Goal: Find specific page/section: Find specific page/section

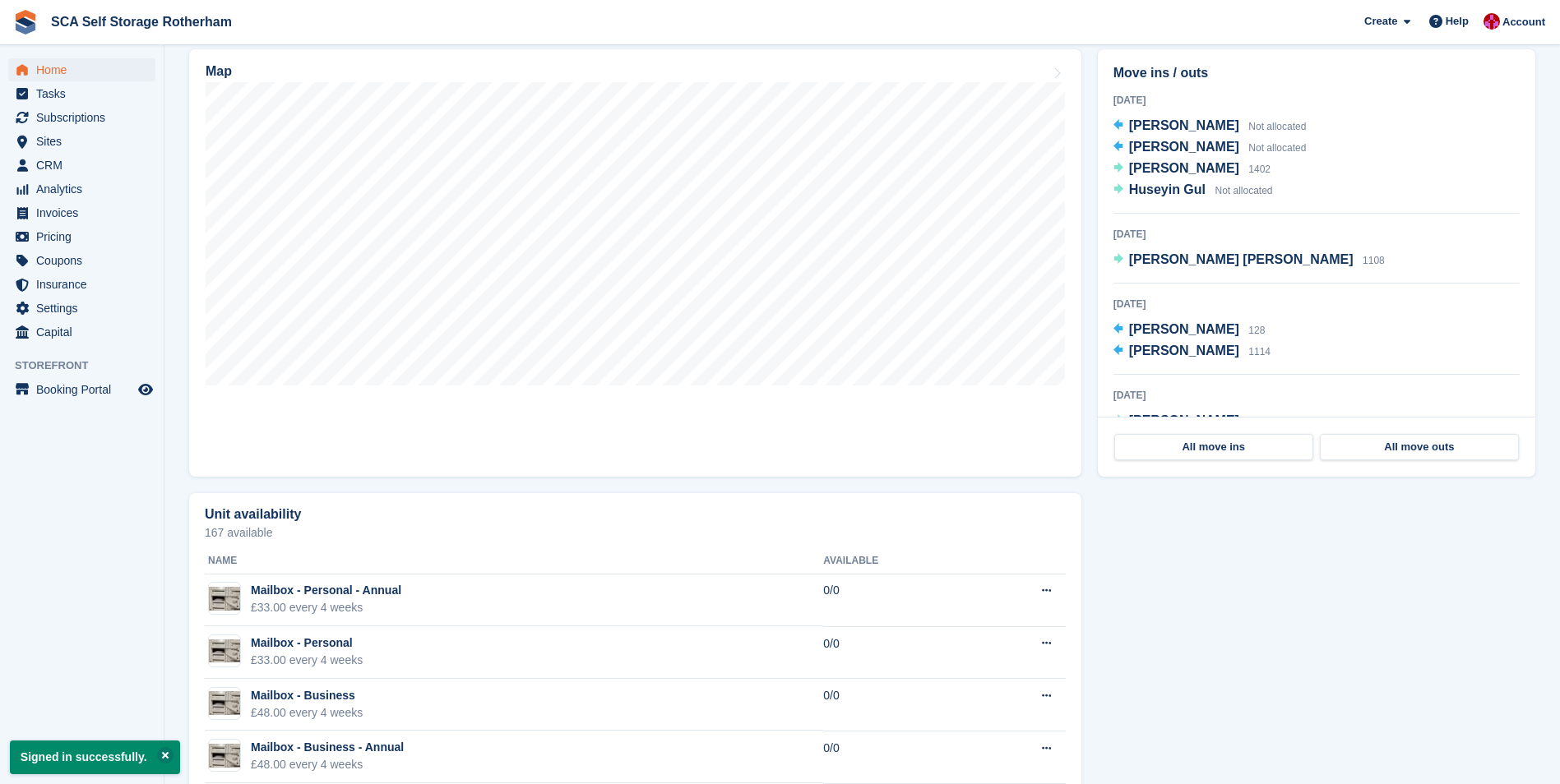
scroll to position [494, 0]
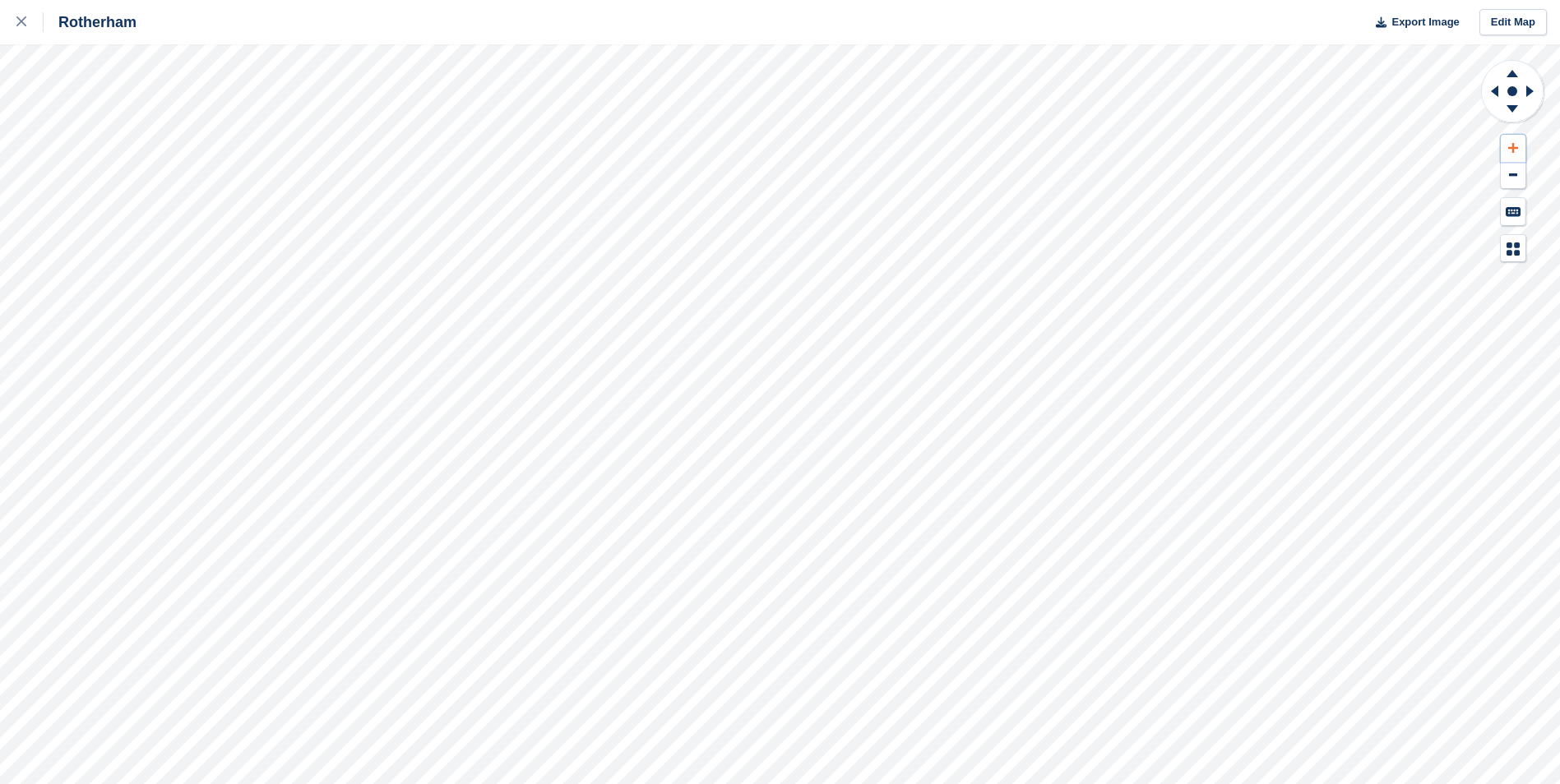
click at [1518, 141] on button at bounding box center [1513, 148] width 25 height 27
click at [1517, 141] on button at bounding box center [1513, 148] width 25 height 27
click at [1501, 86] on icon at bounding box center [1492, 91] width 21 height 42
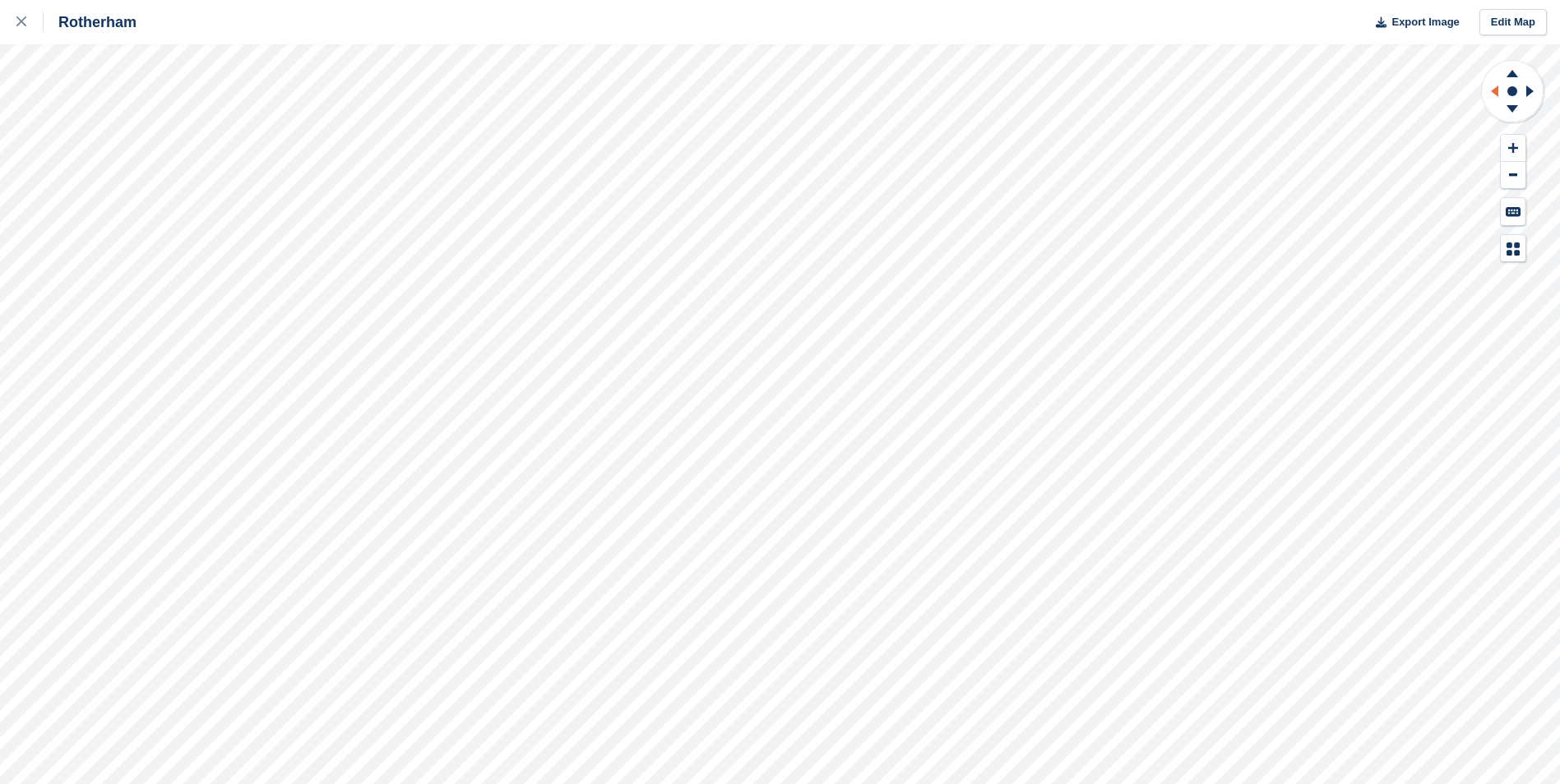
click at [1501, 86] on icon at bounding box center [1492, 91] width 21 height 42
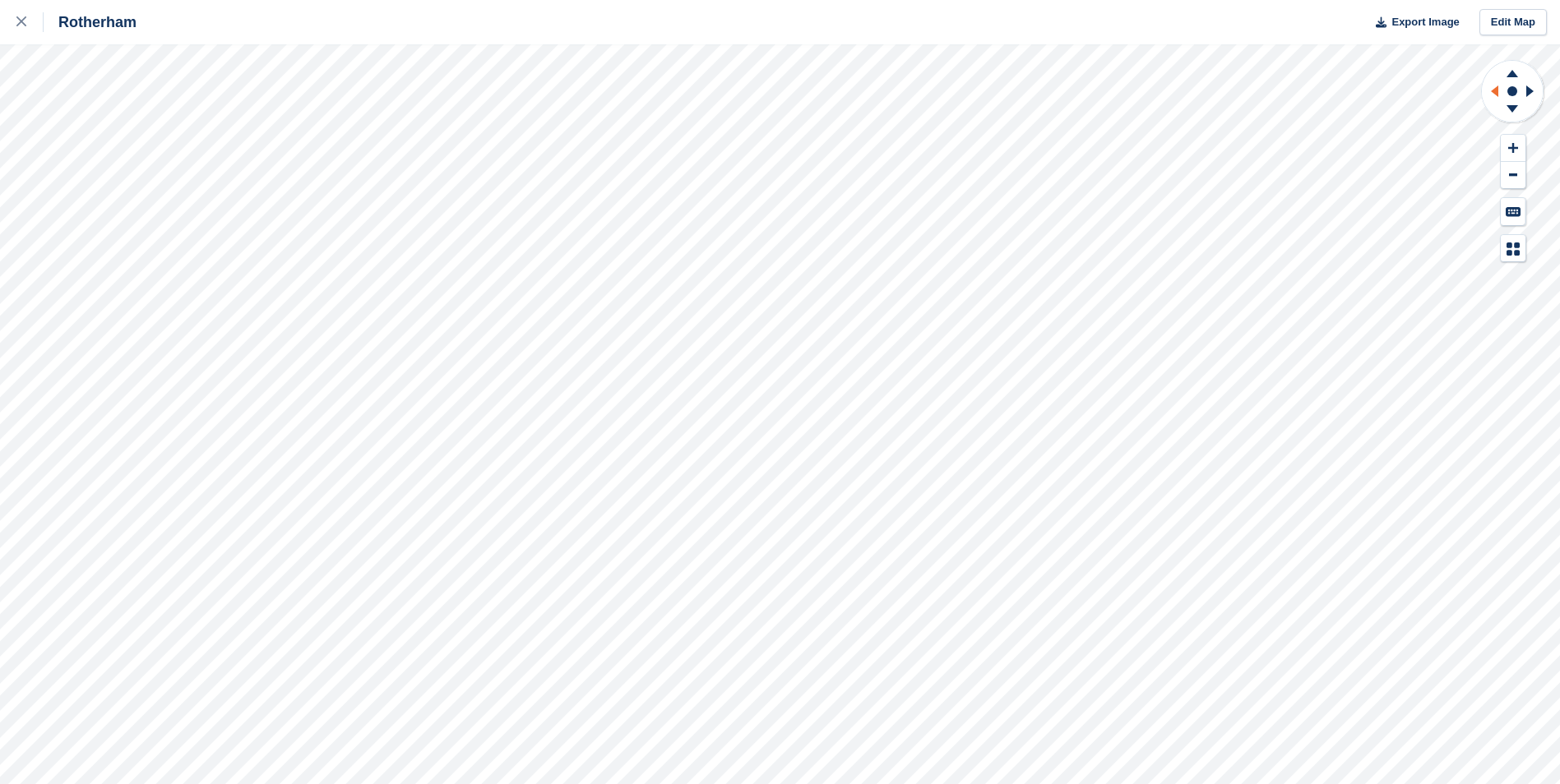
click at [1501, 86] on icon at bounding box center [1492, 91] width 21 height 42
click at [14, 19] on link at bounding box center [22, 22] width 43 height 44
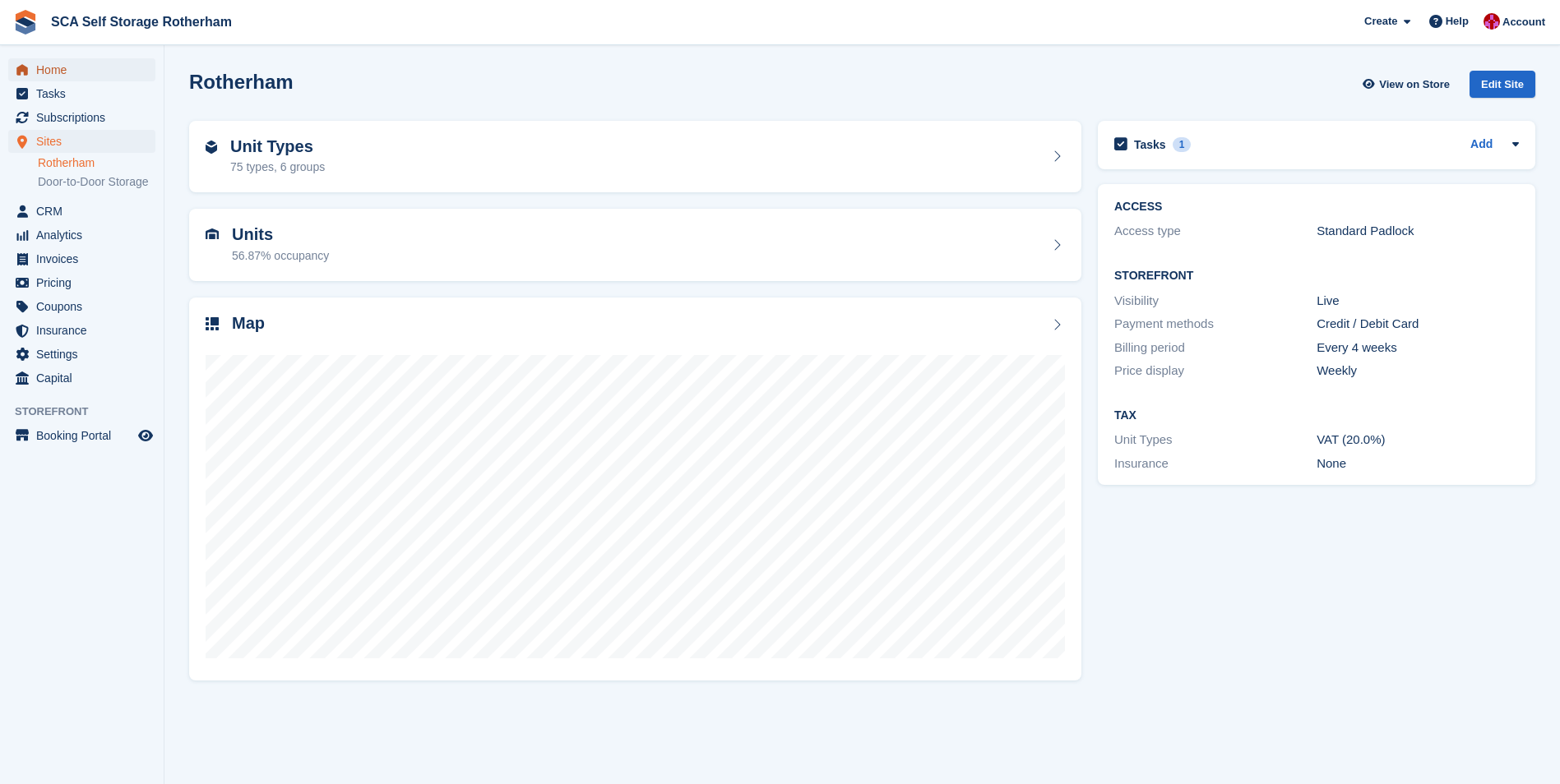
click at [111, 75] on span "Home" at bounding box center [86, 69] width 99 height 23
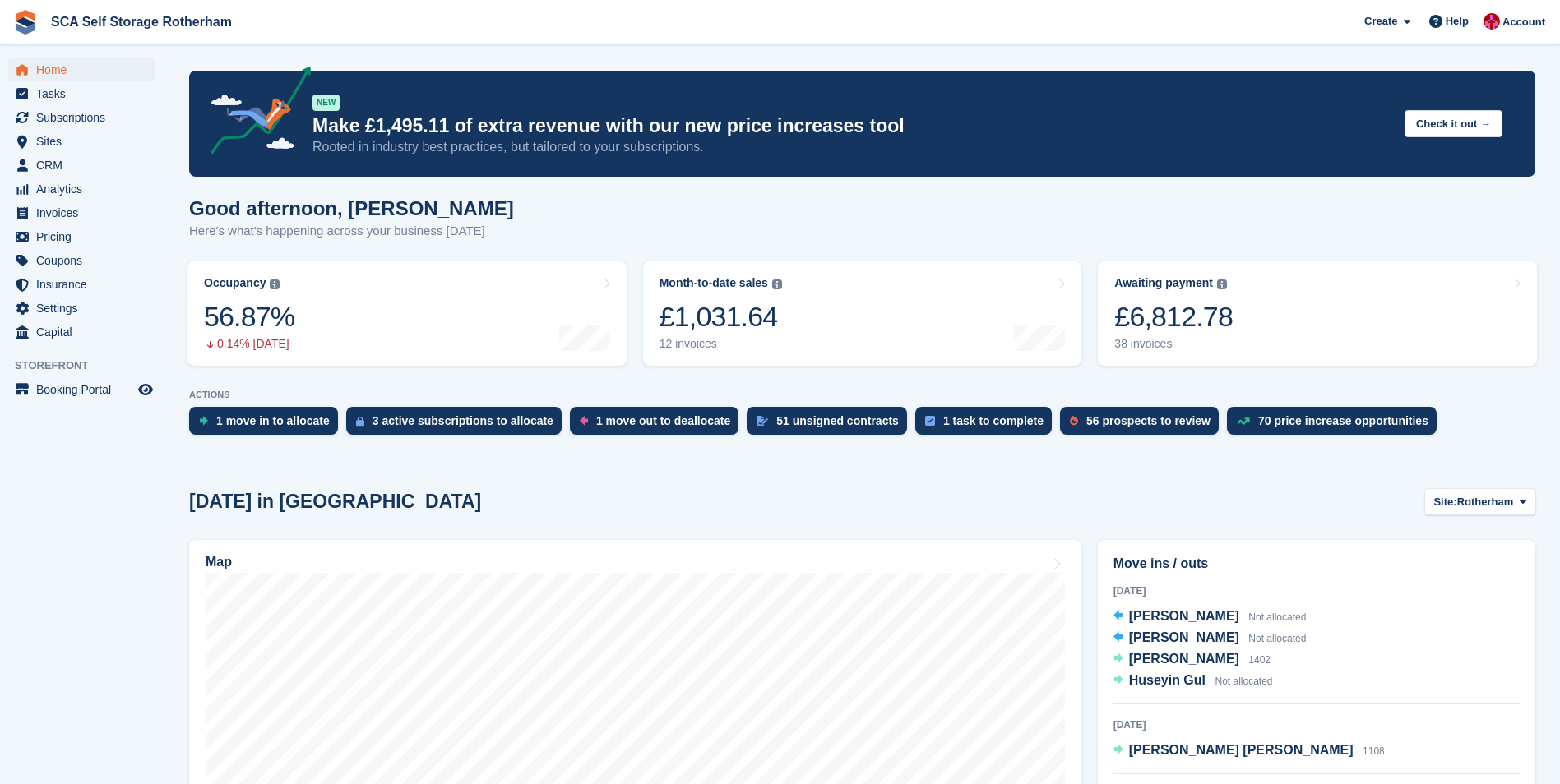
drag, startPoint x: 579, startPoint y: 239, endPoint x: 565, endPoint y: 201, distance: 40.5
click at [579, 239] on div "Good afternoon, Thomas Here's what's happening across your business today" at bounding box center [862, 229] width 1347 height 63
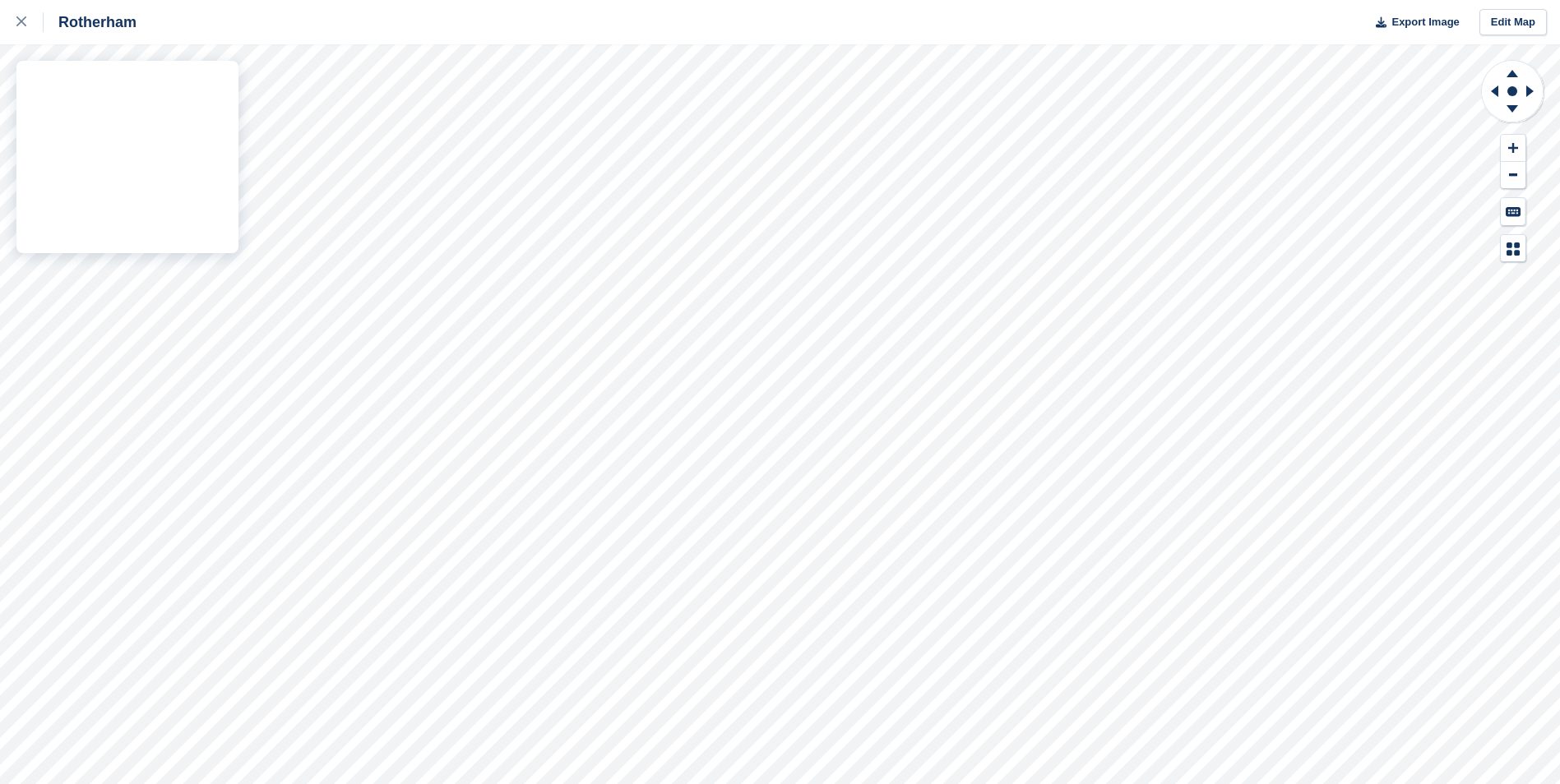
click at [200, 117] on div "Rotherham Export Image Edit Map" at bounding box center [780, 392] width 1560 height 784
click at [203, 104] on div "Rotherham Export Image Edit Map" at bounding box center [780, 392] width 1560 height 784
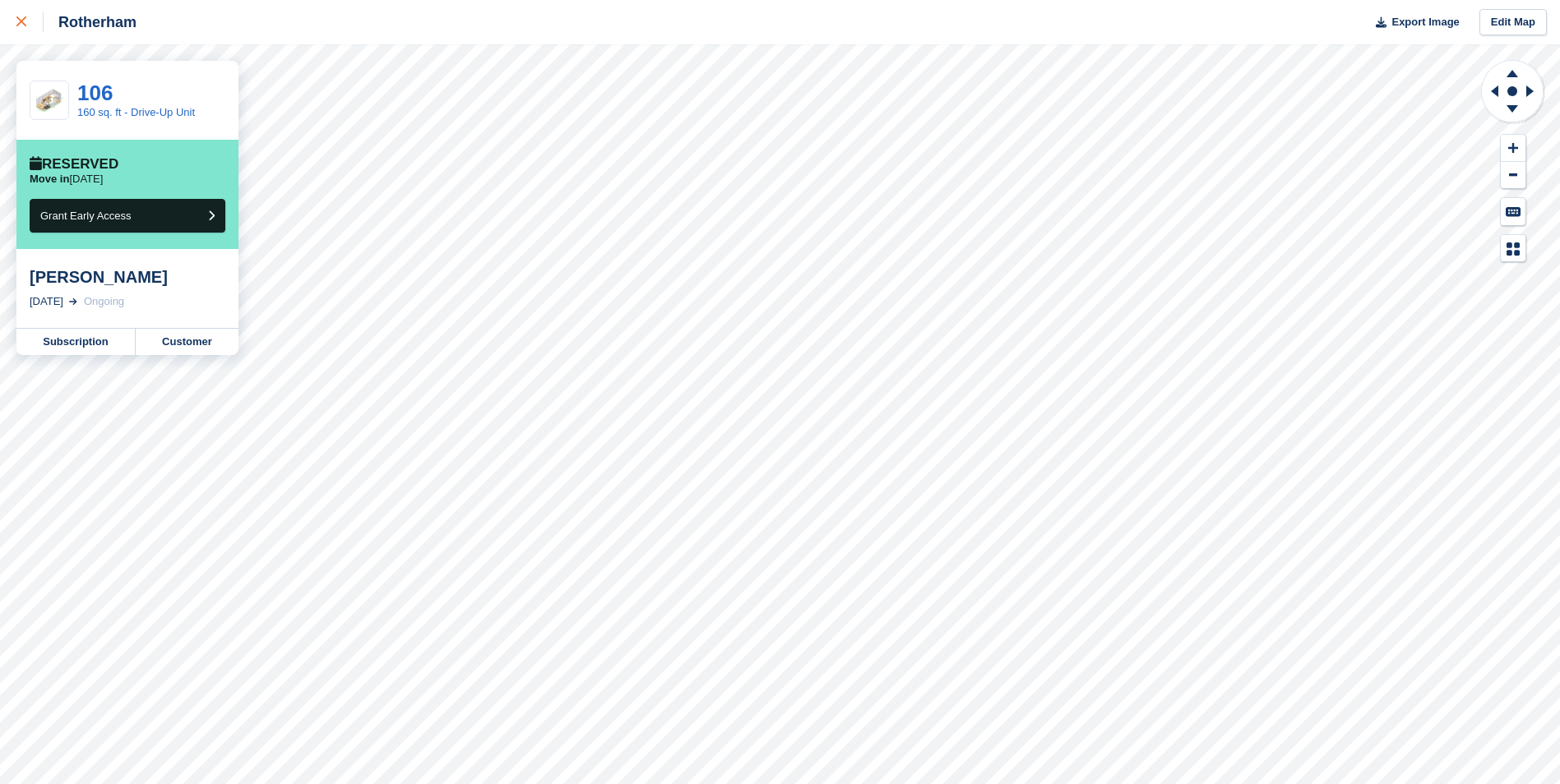
click at [20, 22] on icon at bounding box center [22, 22] width 10 height 10
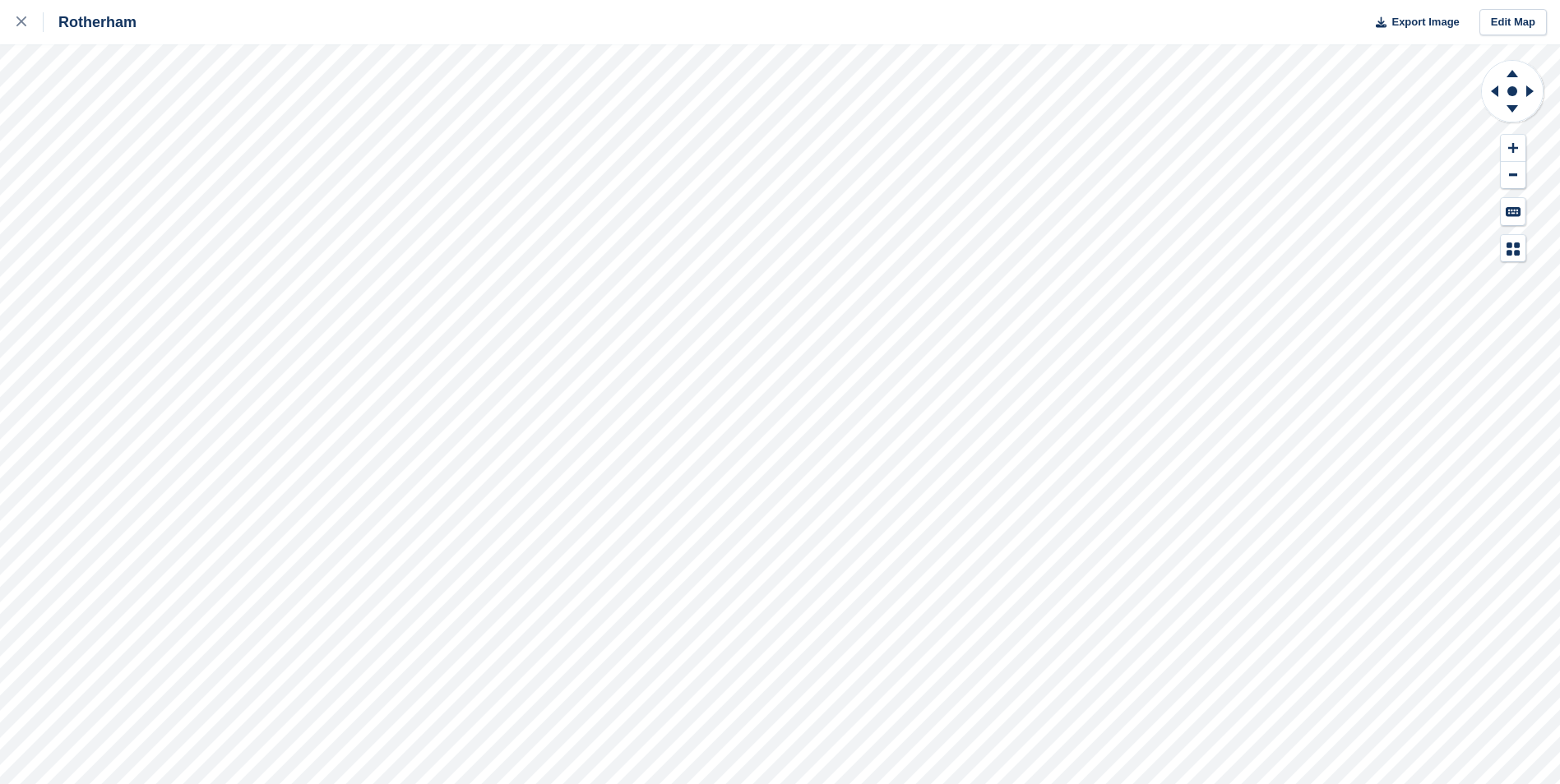
click at [204, 117] on div "Rotherham Export Image Edit Map" at bounding box center [780, 392] width 1560 height 784
click at [18, 21] on icon at bounding box center [22, 22] width 10 height 10
click at [17, 21] on icon at bounding box center [22, 22] width 10 height 10
click at [199, 107] on div "Rotherham Export Image Edit Map" at bounding box center [780, 392] width 1560 height 784
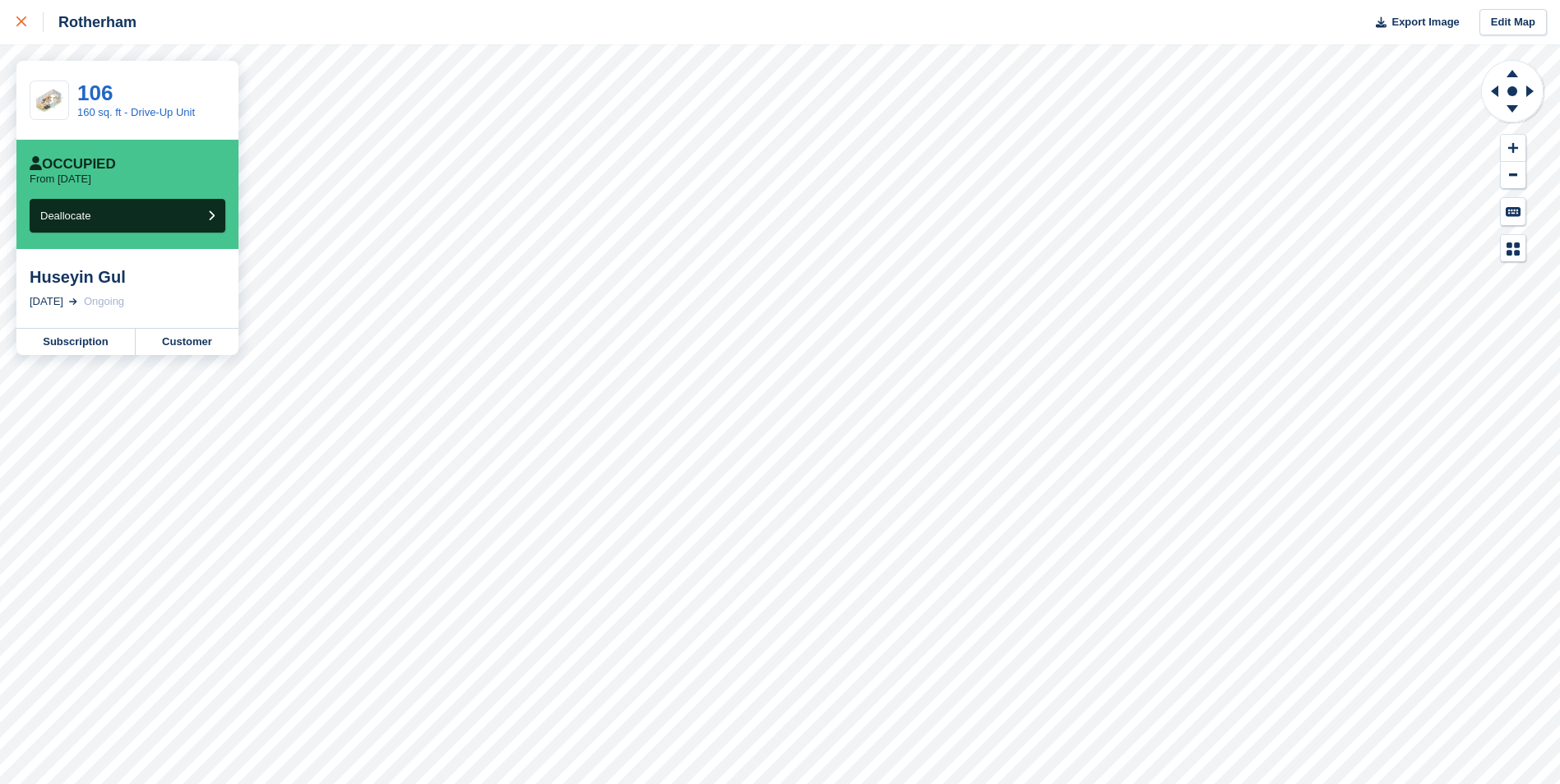
click at [24, 12] on link at bounding box center [22, 22] width 43 height 44
